Goal: Information Seeking & Learning: Learn about a topic

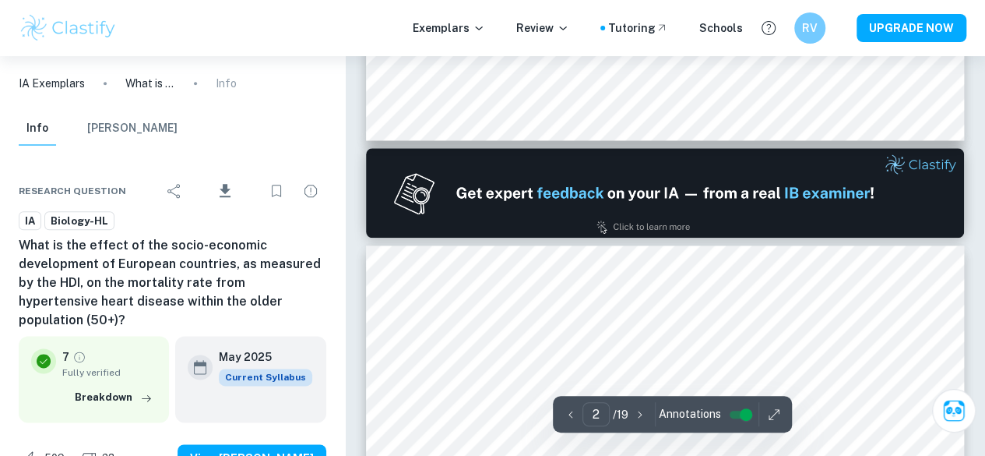
type input "1"
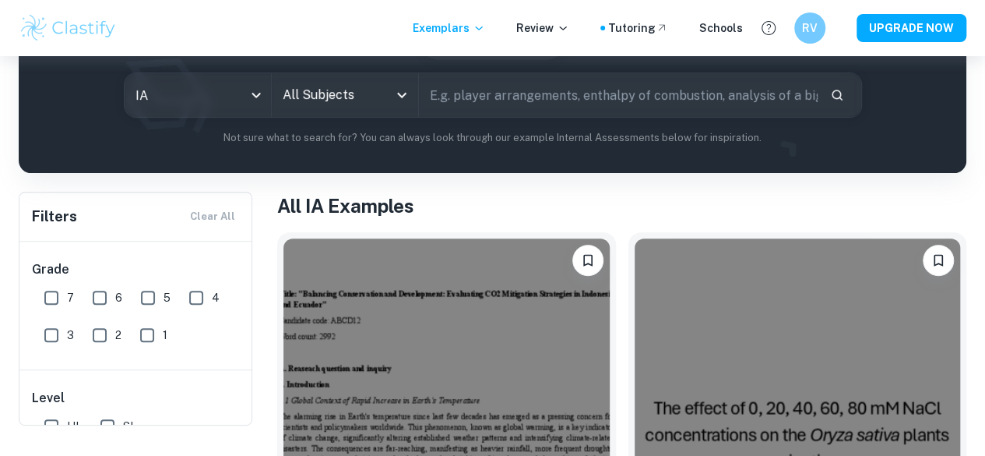
scroll to position [86, 0]
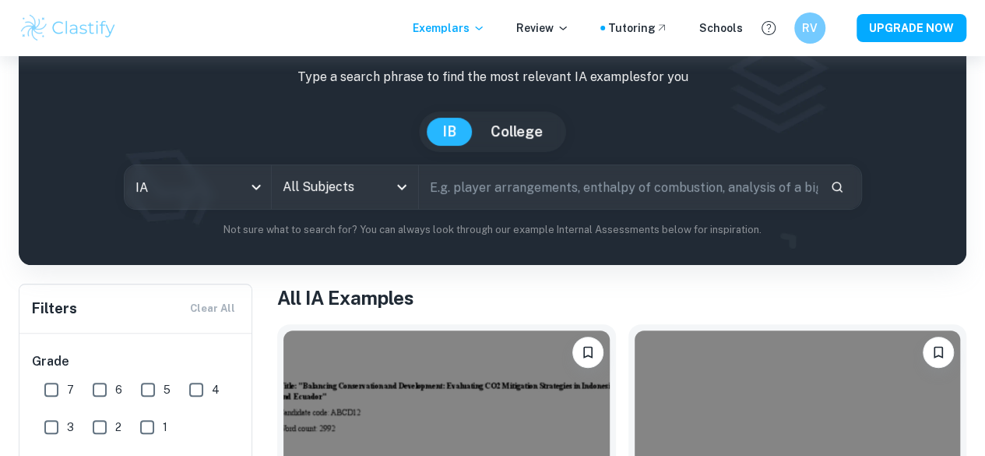
click at [339, 202] on input "All Subjects" at bounding box center [333, 187] width 109 height 30
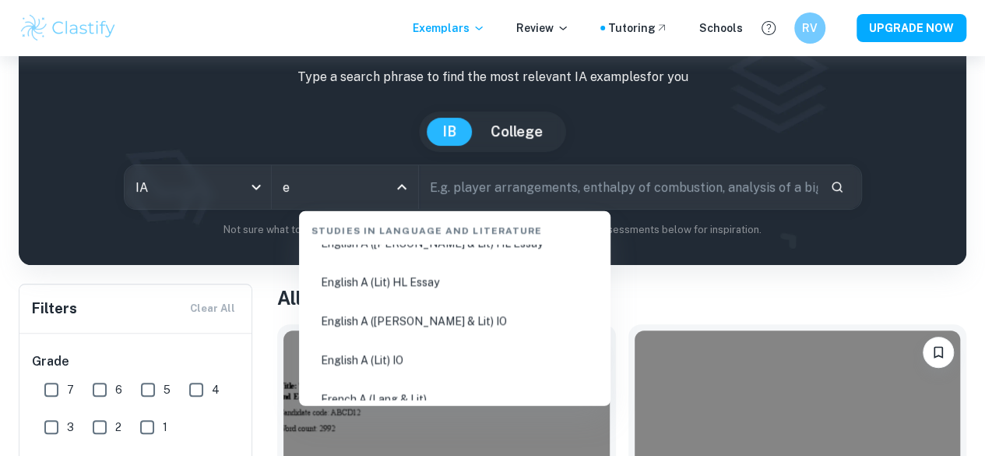
scroll to position [0, 0]
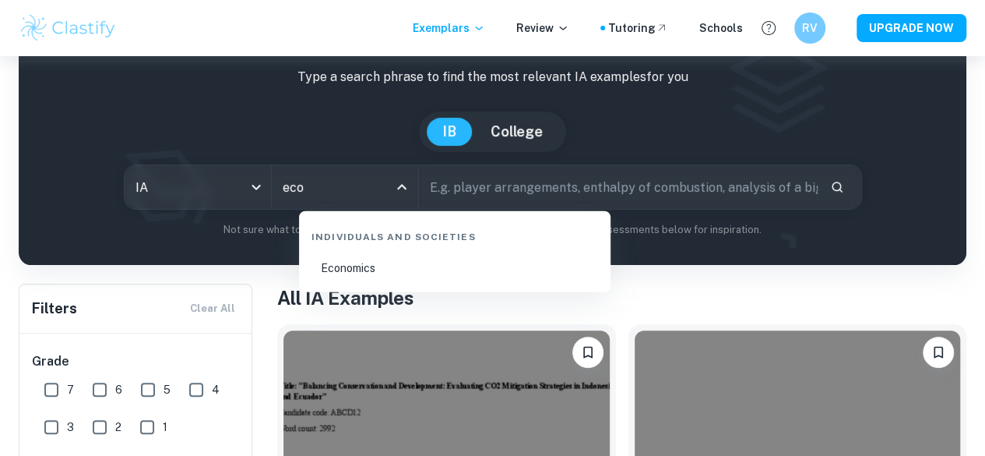
click at [430, 266] on li "Economics" at bounding box center [454, 268] width 299 height 36
type input "Economics"
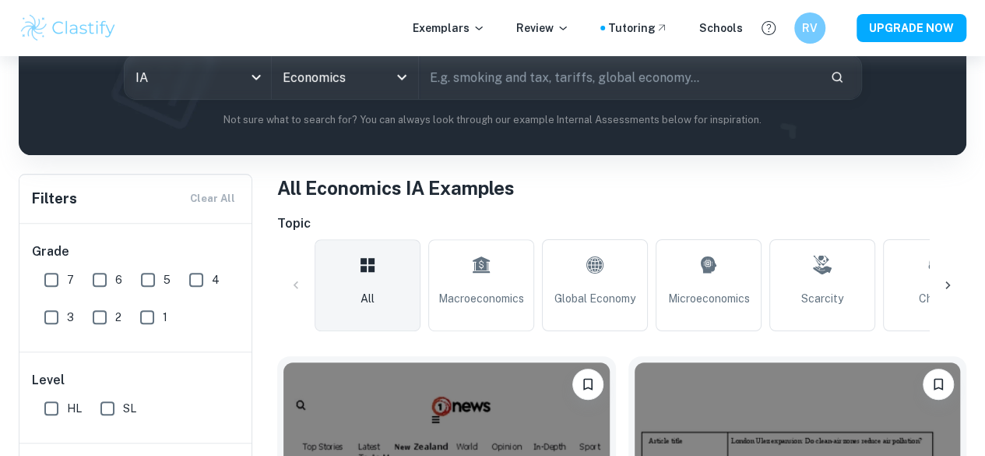
scroll to position [384, 0]
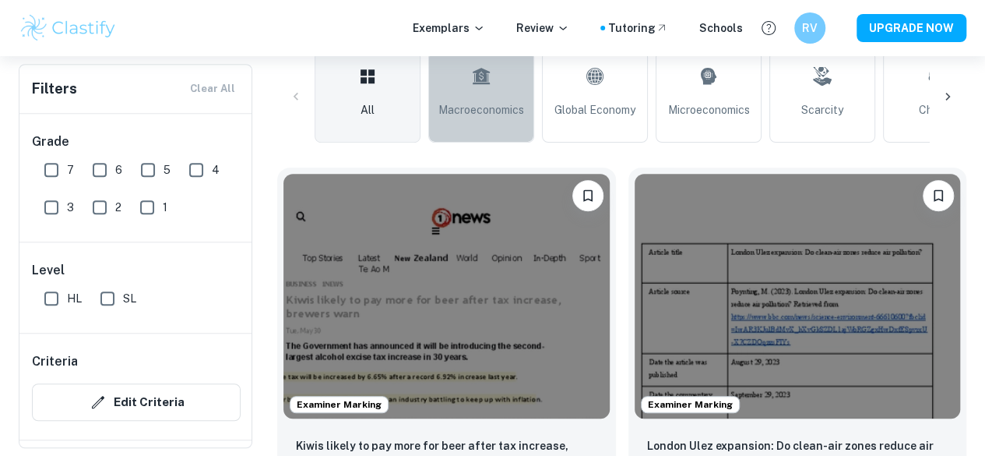
click at [478, 91] on icon at bounding box center [481, 76] width 19 height 37
type input "Macroeconomics"
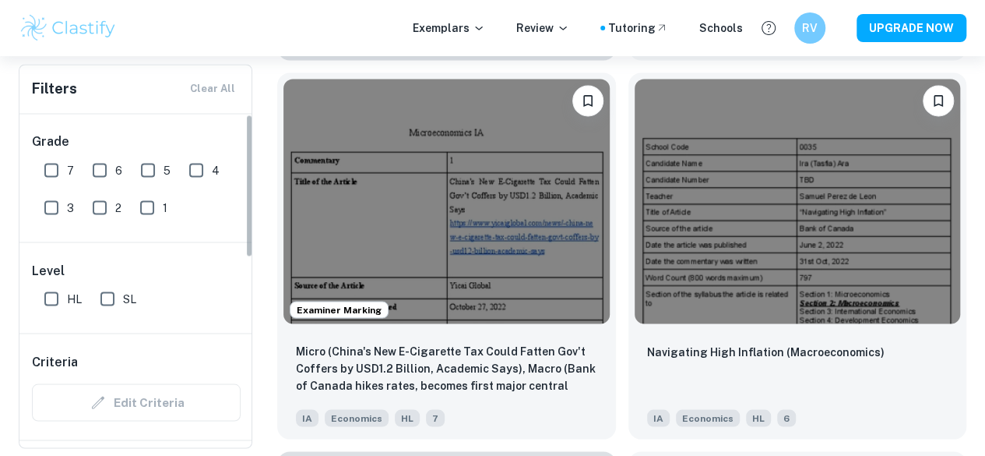
scroll to position [4202, 0]
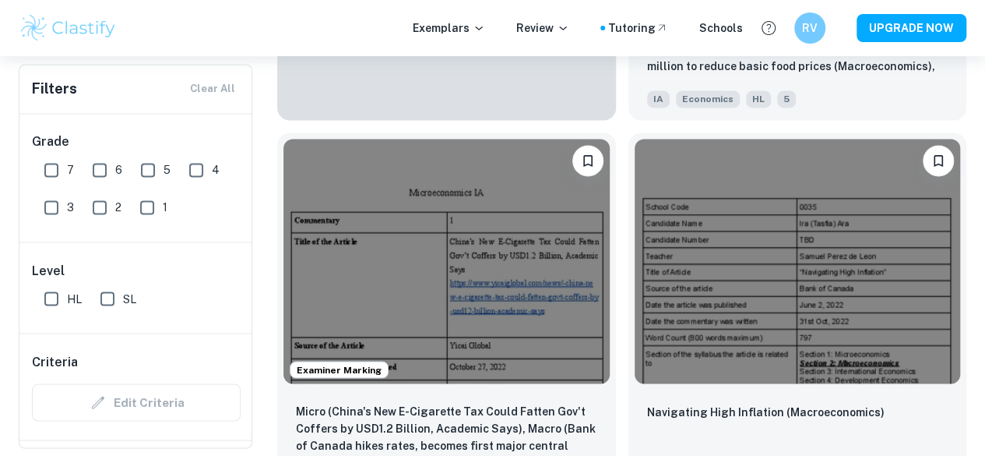
click at [51, 169] on input "7" at bounding box center [51, 169] width 31 height 31
checkbox input "true"
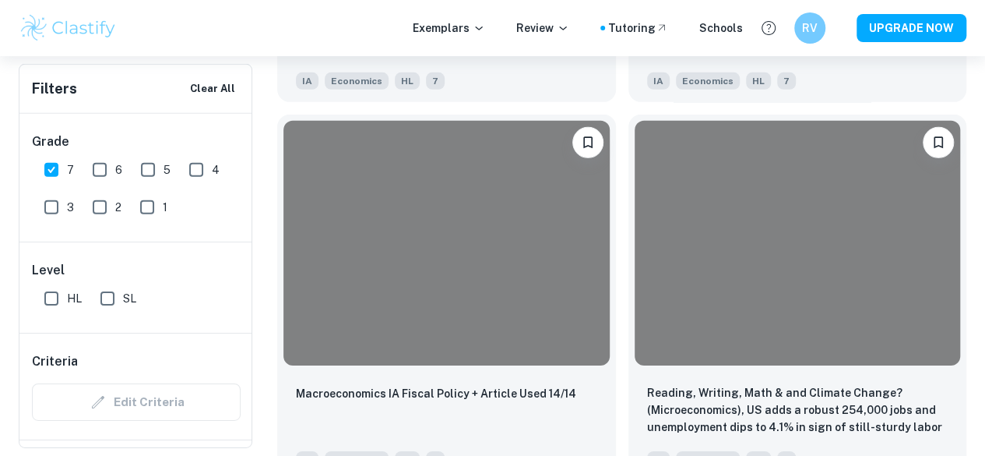
scroll to position [4240, 0]
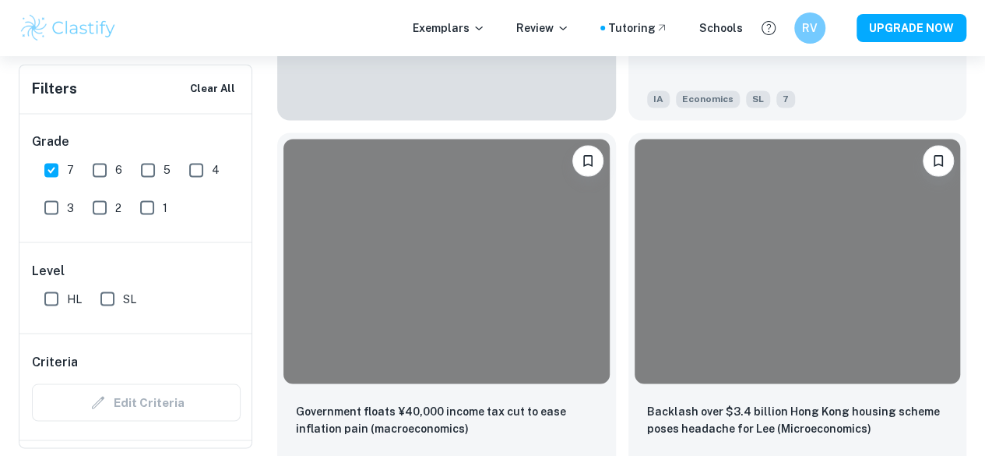
click at [54, 290] on input "HL" at bounding box center [51, 298] width 31 height 31
checkbox input "true"
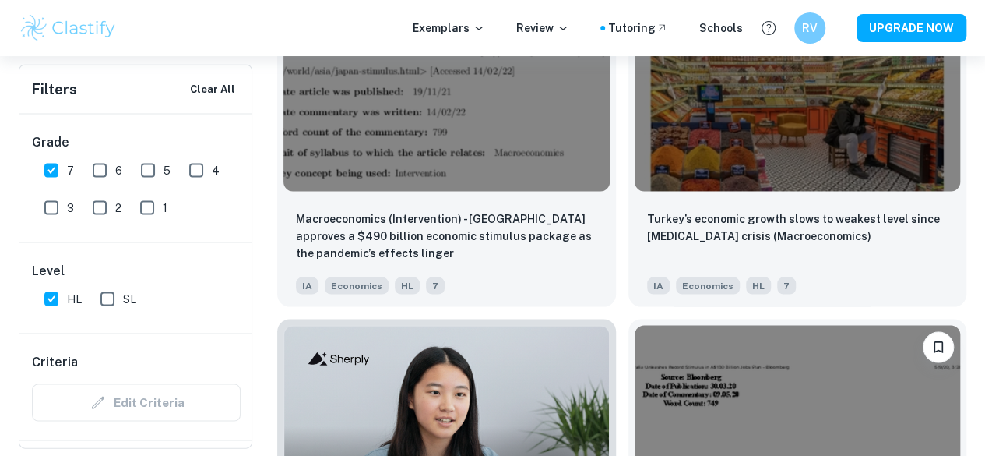
scroll to position [1402, 0]
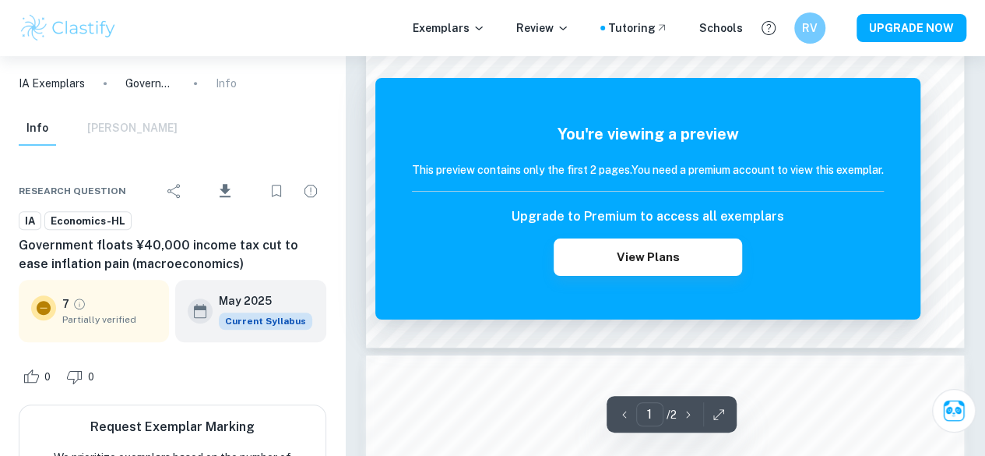
scroll to position [588, 0]
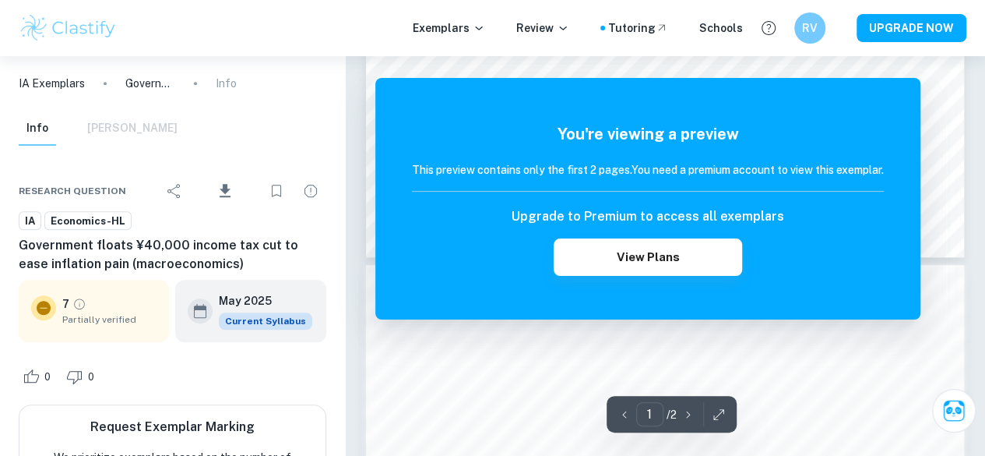
click at [681, 416] on icon "button" at bounding box center [689, 414] width 16 height 16
click at [679, 416] on button "button" at bounding box center [688, 414] width 23 height 24
click at [688, 412] on icon "button" at bounding box center [689, 414] width 16 height 16
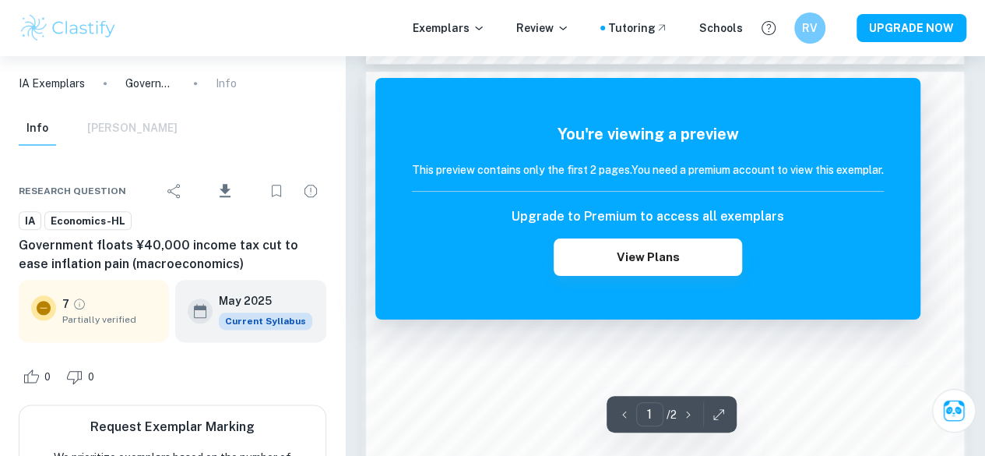
click at [688, 412] on icon "button" at bounding box center [689, 414] width 16 height 16
click at [716, 232] on div "Upgrade to Premium to access all exemplars View Plans" at bounding box center [648, 241] width 472 height 69
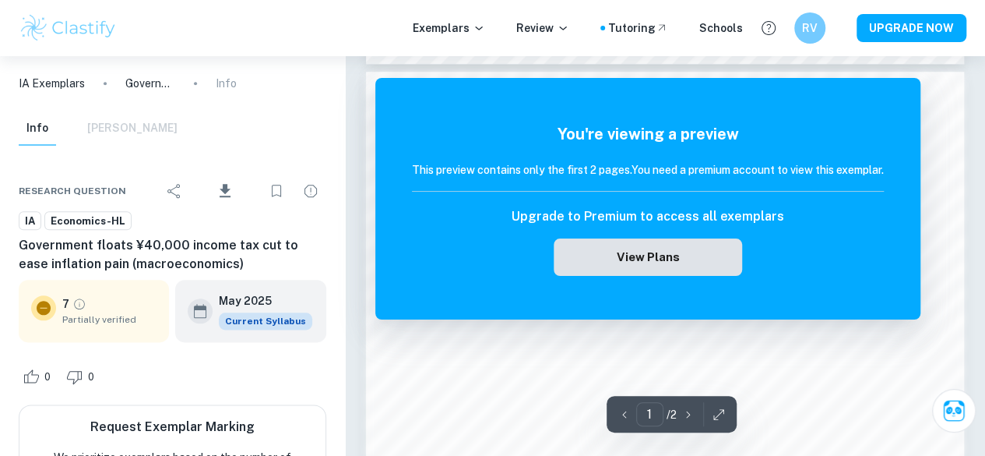
click at [710, 256] on button "View Plans" at bounding box center [648, 256] width 188 height 37
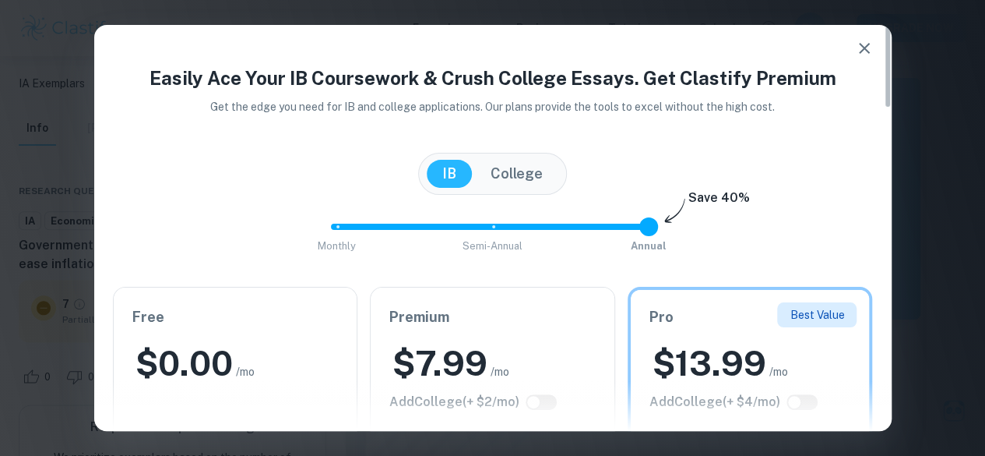
click at [851, 40] on button "button" at bounding box center [864, 48] width 31 height 31
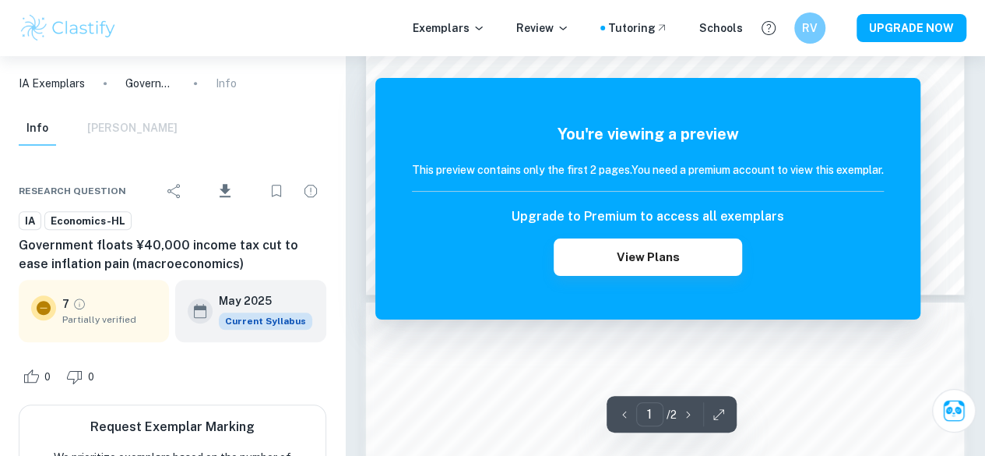
scroll to position [550, 0]
click at [671, 413] on div "Ask Clai 1 ​ / 2 The remaining pages are not being displayed You're viewing a p…" at bounding box center [665, 344] width 598 height 1677
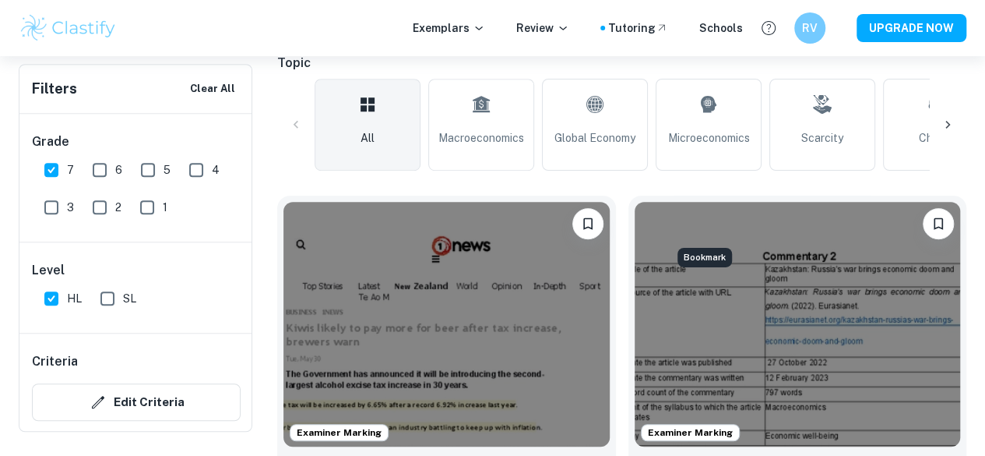
scroll to position [287, 0]
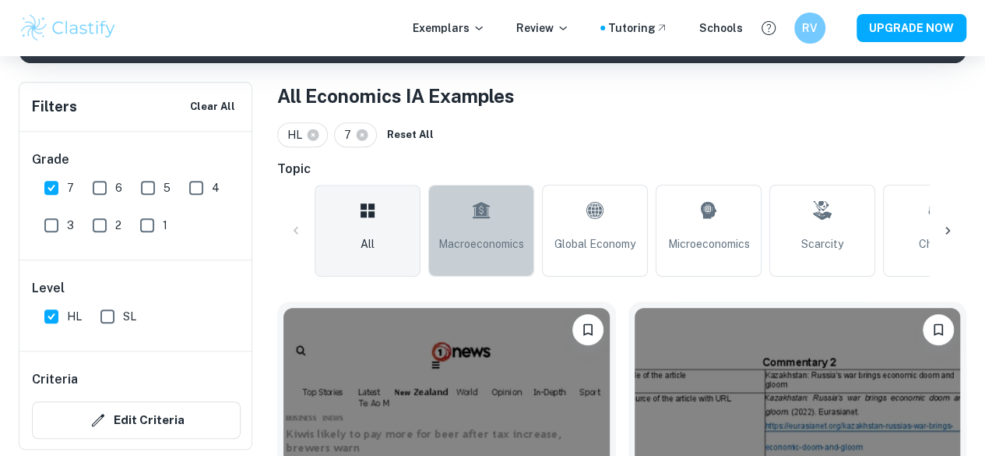
click at [481, 241] on span "Macroeconomics" at bounding box center [481, 243] width 86 height 17
type input "Macroeconomics"
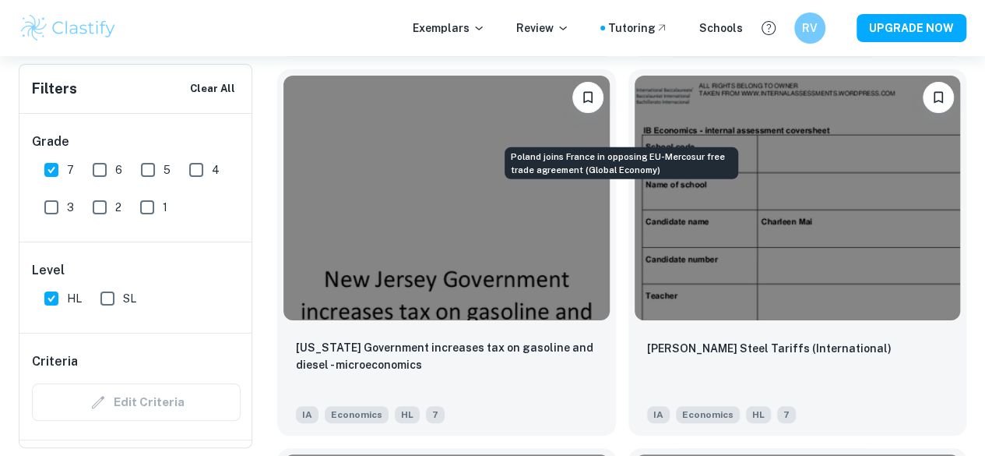
scroll to position [8847, 0]
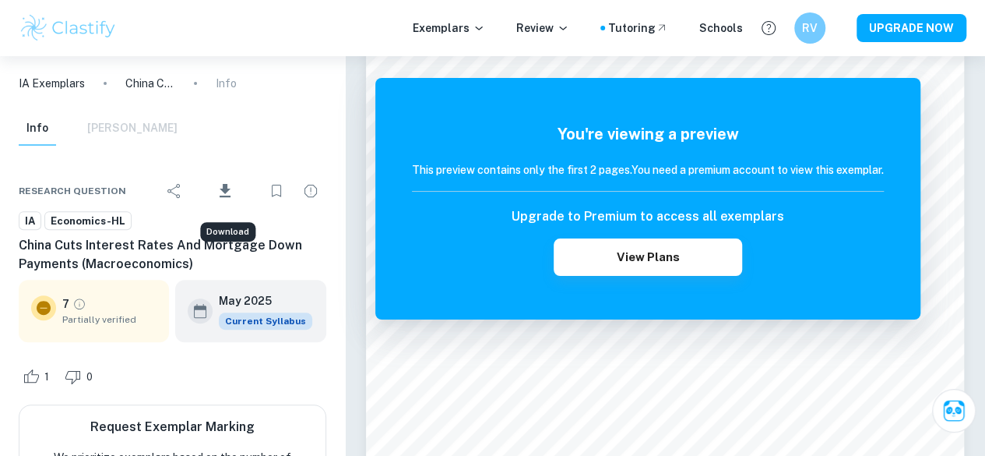
click at [224, 185] on icon "Download" at bounding box center [225, 190] width 11 height 13
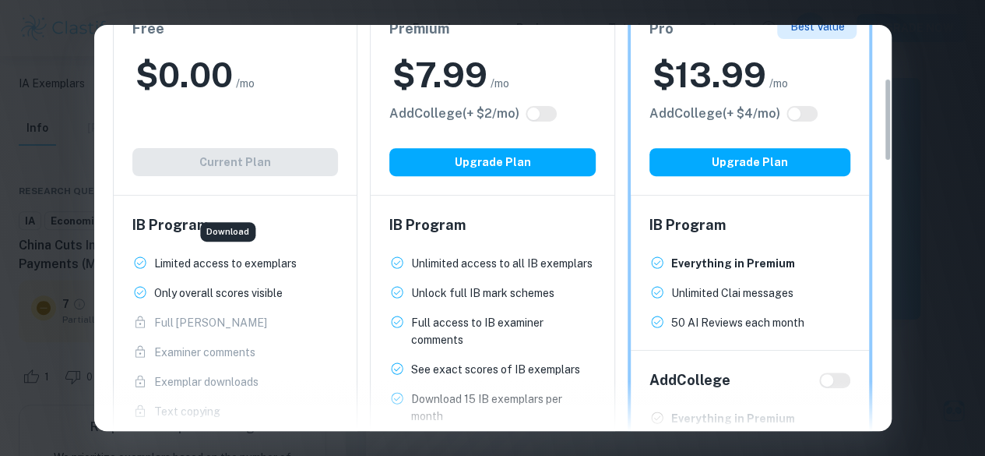
scroll to position [235, 0]
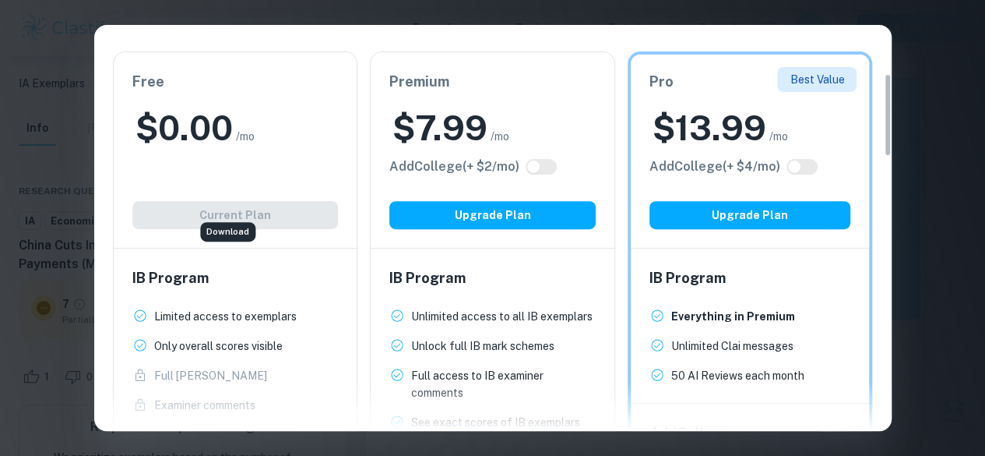
click at [954, 95] on div "Easily Ace Your IB Coursework & Crush College Essays. Get Clastify Premium Get …" at bounding box center [492, 228] width 985 height 456
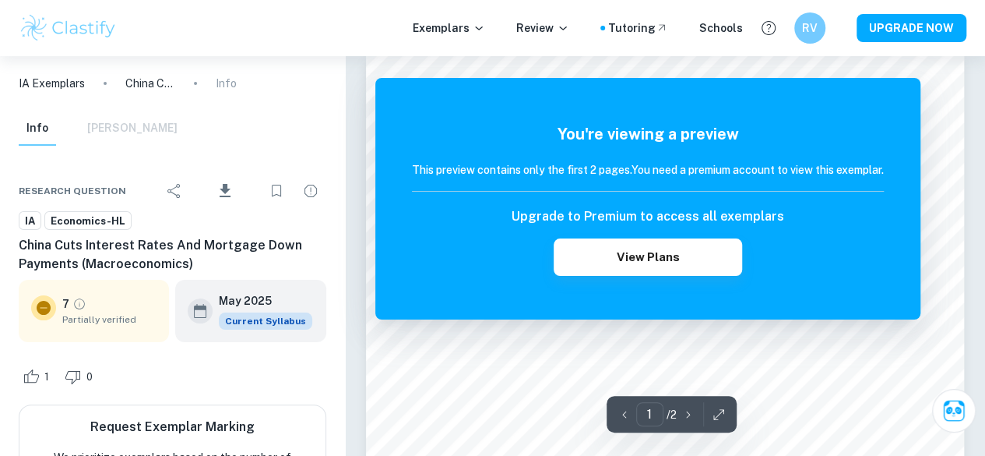
scroll to position [0, 0]
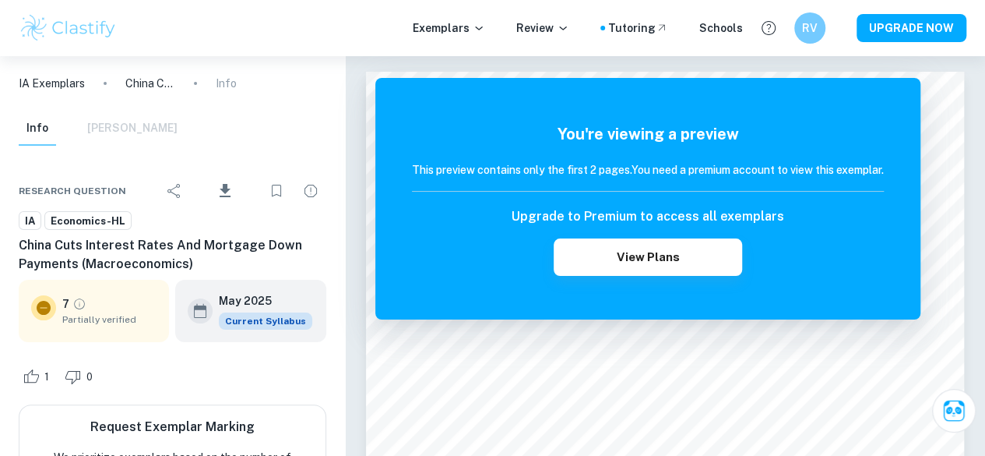
click at [410, 285] on div "You're viewing a preview This preview contains only the first 2 pages. You need…" at bounding box center [647, 198] width 545 height 241
